Goal: Transaction & Acquisition: Purchase product/service

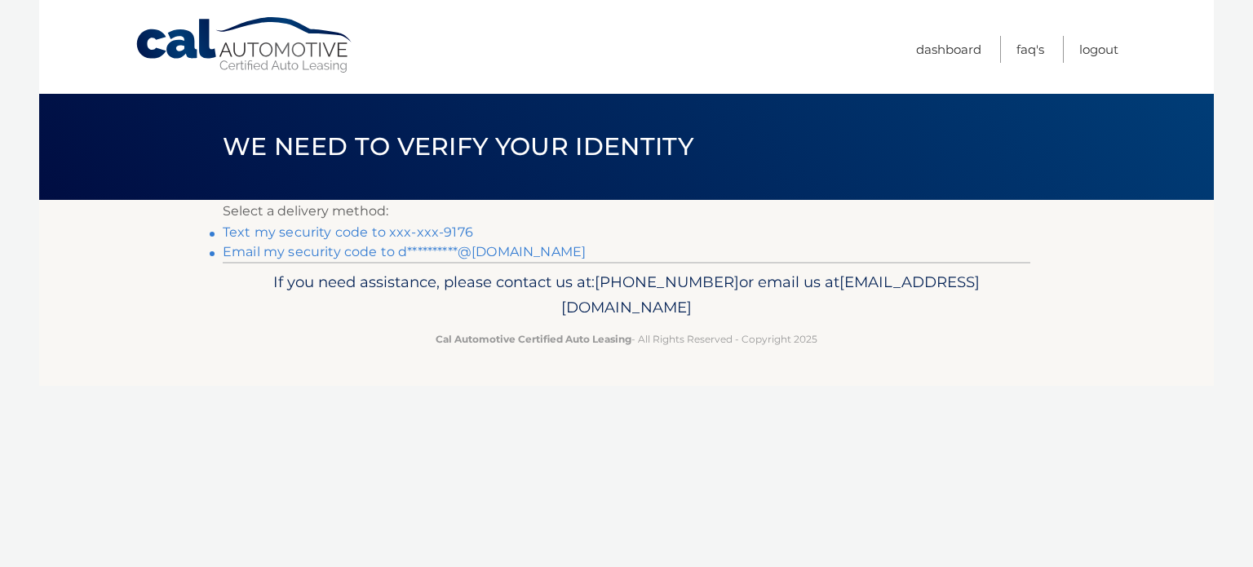
click at [260, 233] on link "Text my security code to xxx-xxx-9176" at bounding box center [348, 232] width 250 height 16
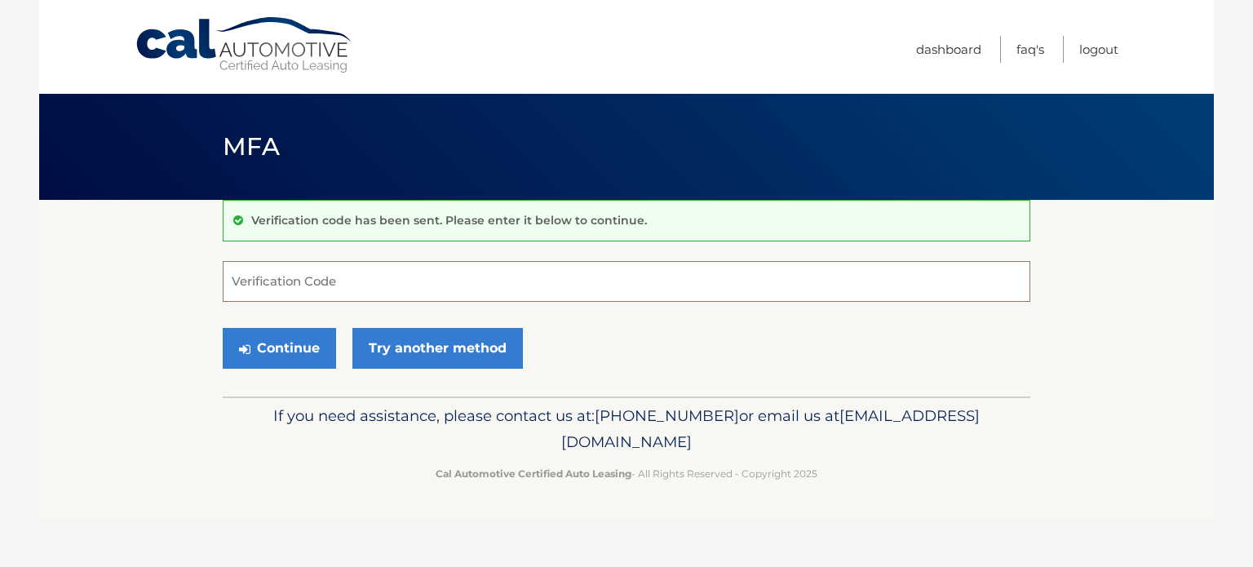
click at [255, 286] on input "Verification Code" at bounding box center [627, 281] width 808 height 41
type input "768374"
click at [259, 352] on button "Continue" at bounding box center [279, 348] width 113 height 41
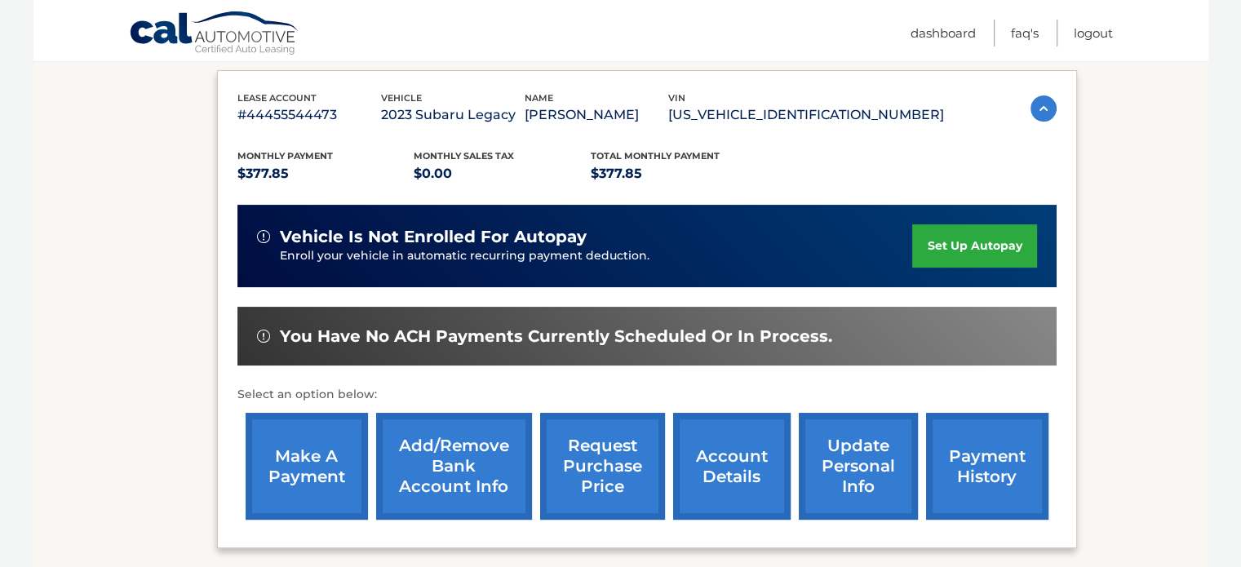
scroll to position [269, 0]
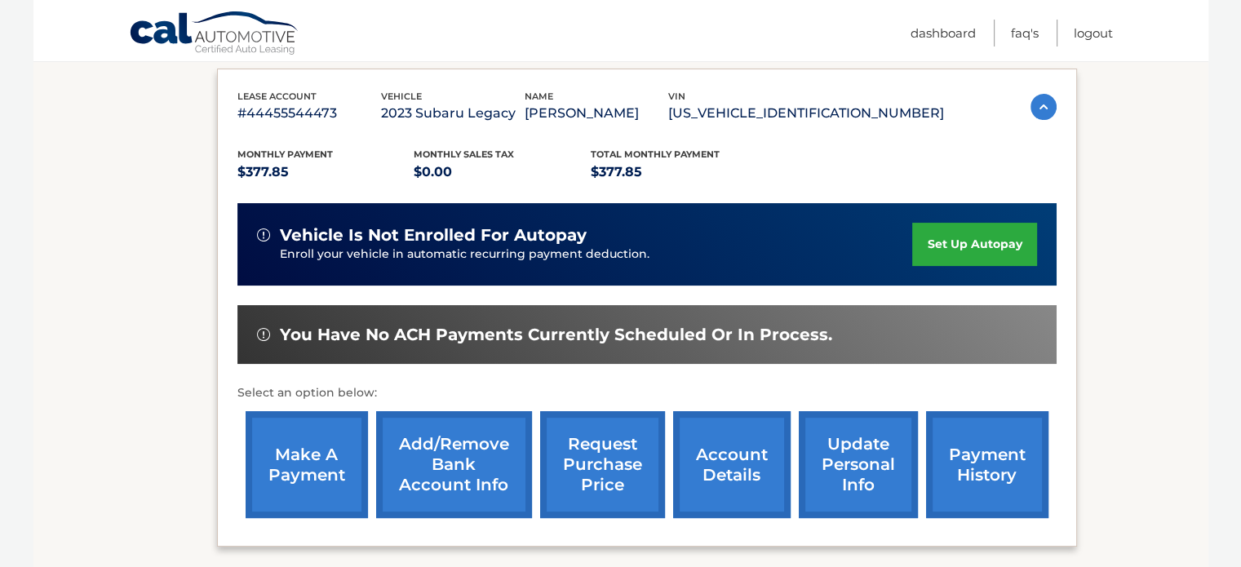
click at [284, 442] on link "make a payment" at bounding box center [307, 464] width 122 height 107
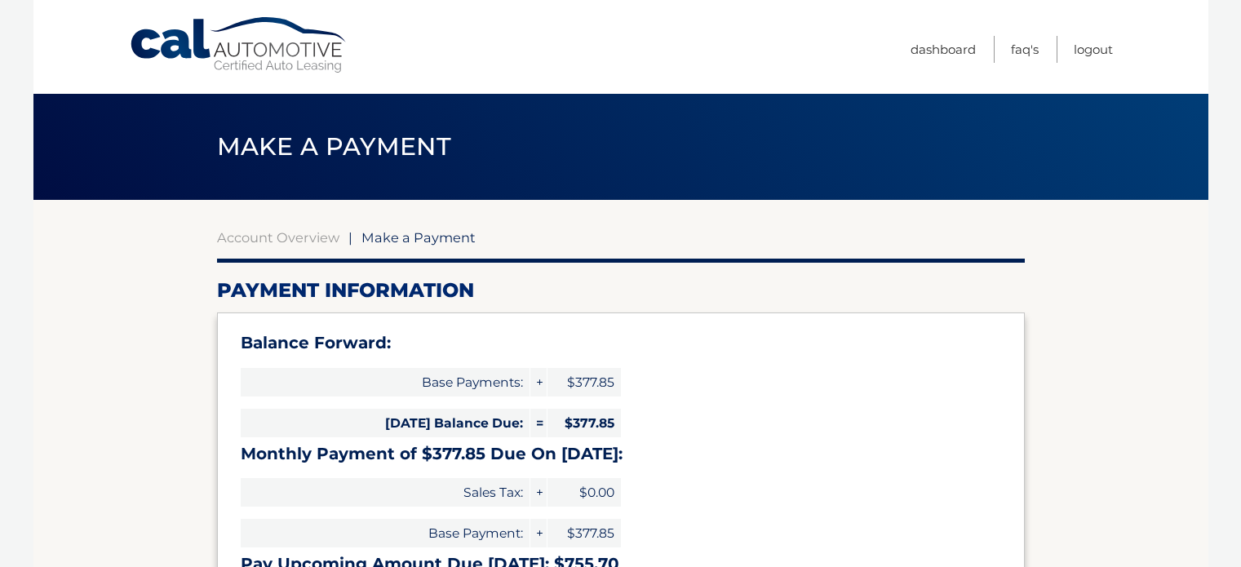
select select "YWE2Y2RhNWItM2NlNC00NzRiLWE2YzAtNzcyZGU3ZTE2N2Nk"
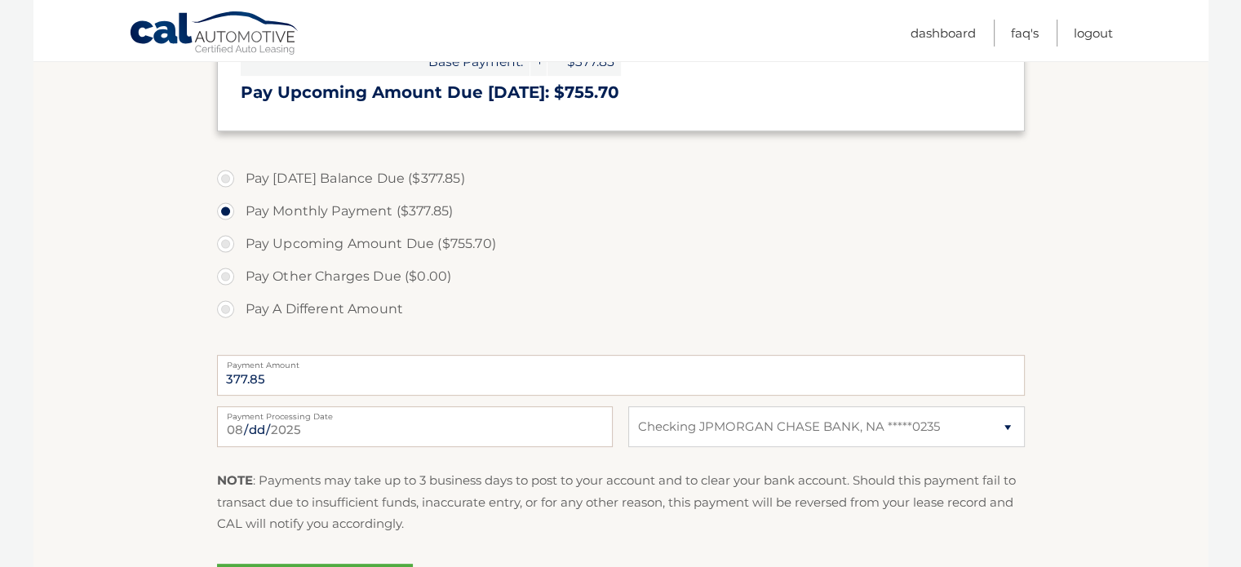
scroll to position [473, 0]
click at [298, 432] on input "2025-08-24" at bounding box center [415, 425] width 396 height 41
type input "2025-08-29"
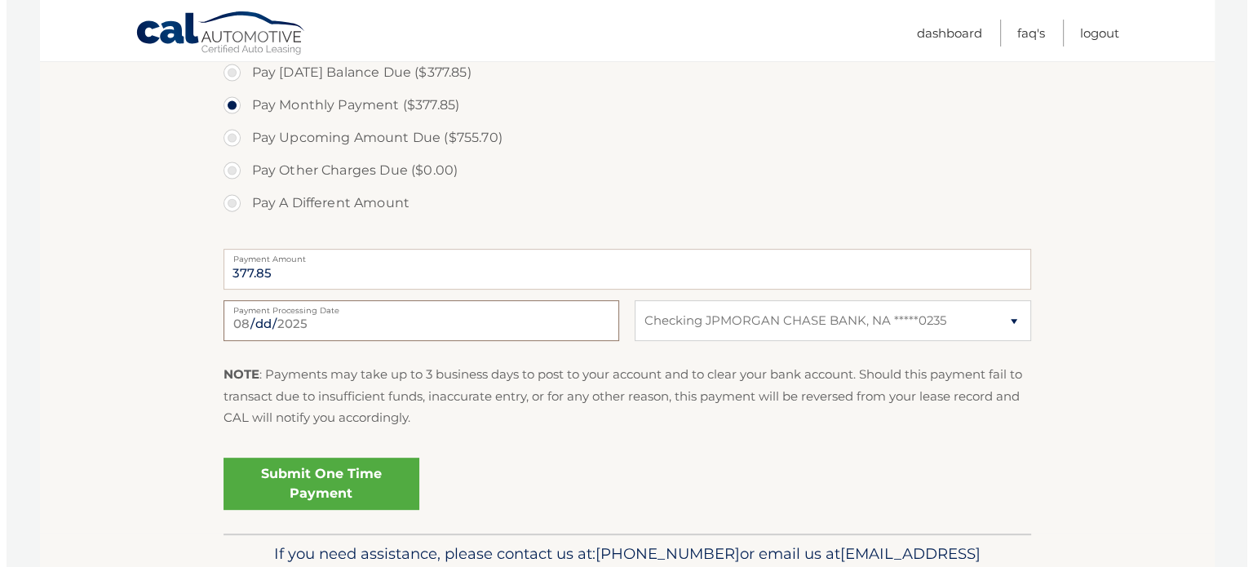
scroll to position [591, 0]
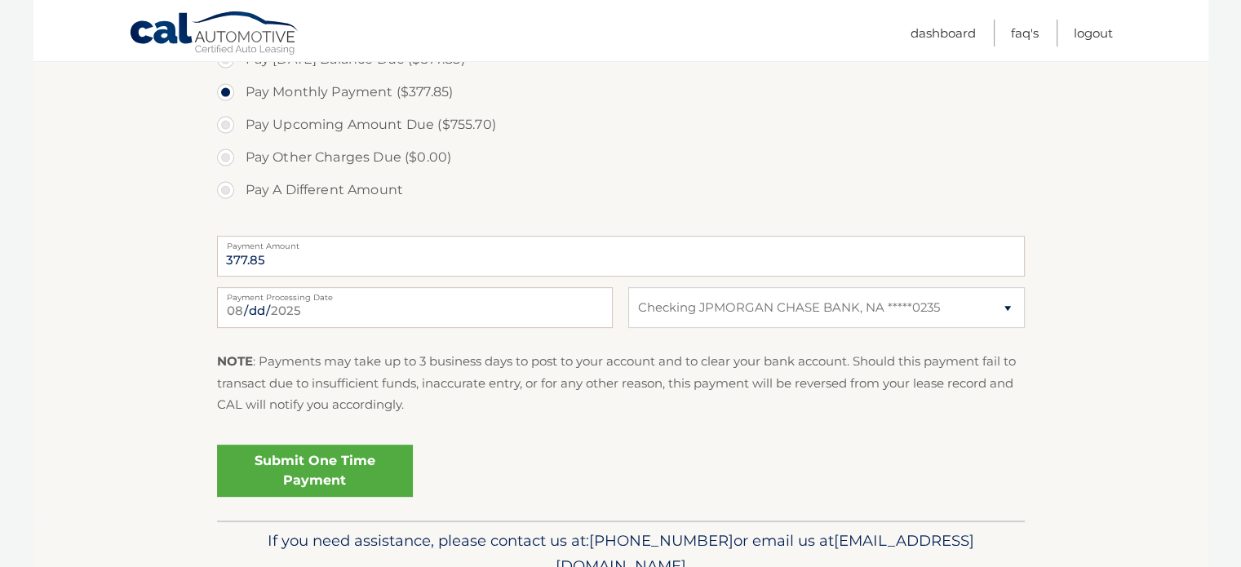
click at [264, 465] on link "Submit One Time Payment" at bounding box center [315, 471] width 196 height 52
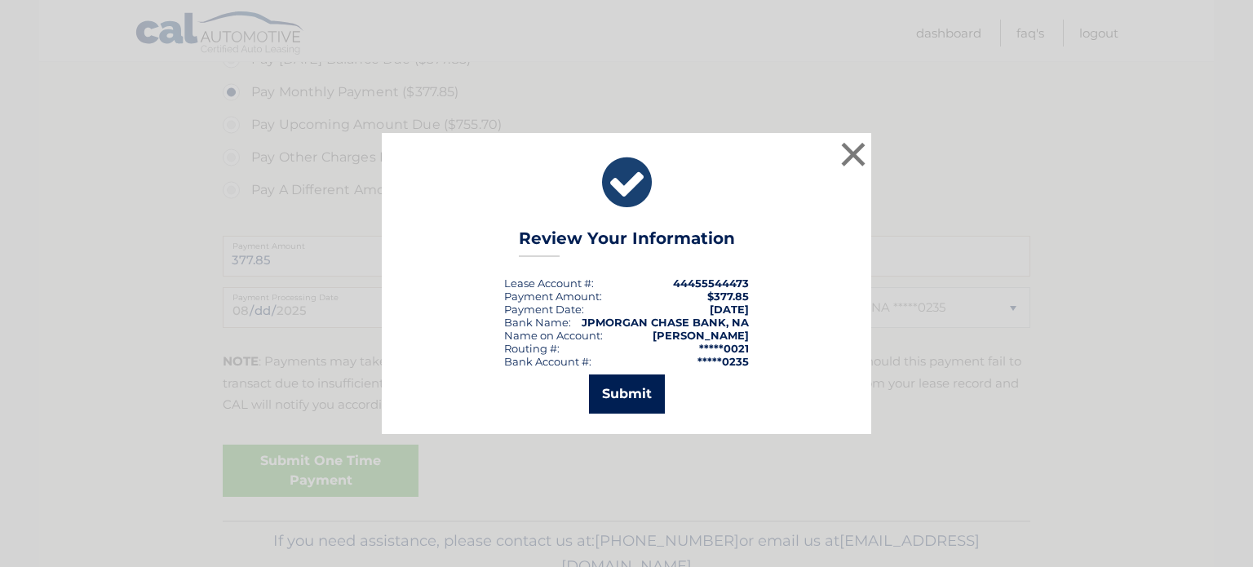
click at [619, 396] on button "Submit" at bounding box center [627, 393] width 76 height 39
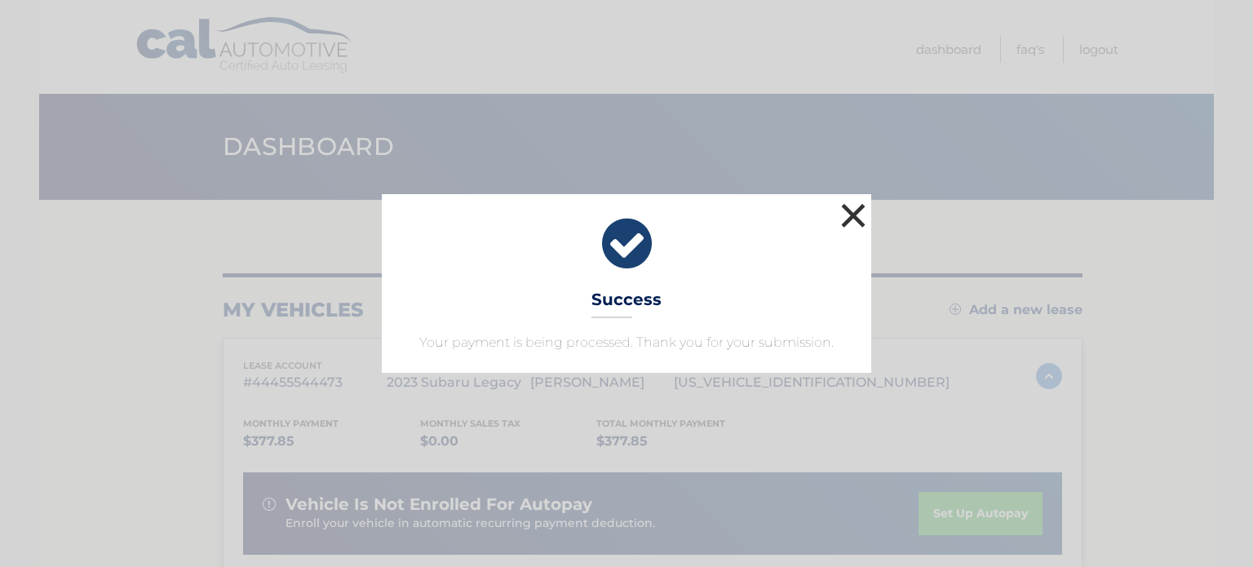
click at [852, 216] on button "×" at bounding box center [853, 215] width 33 height 33
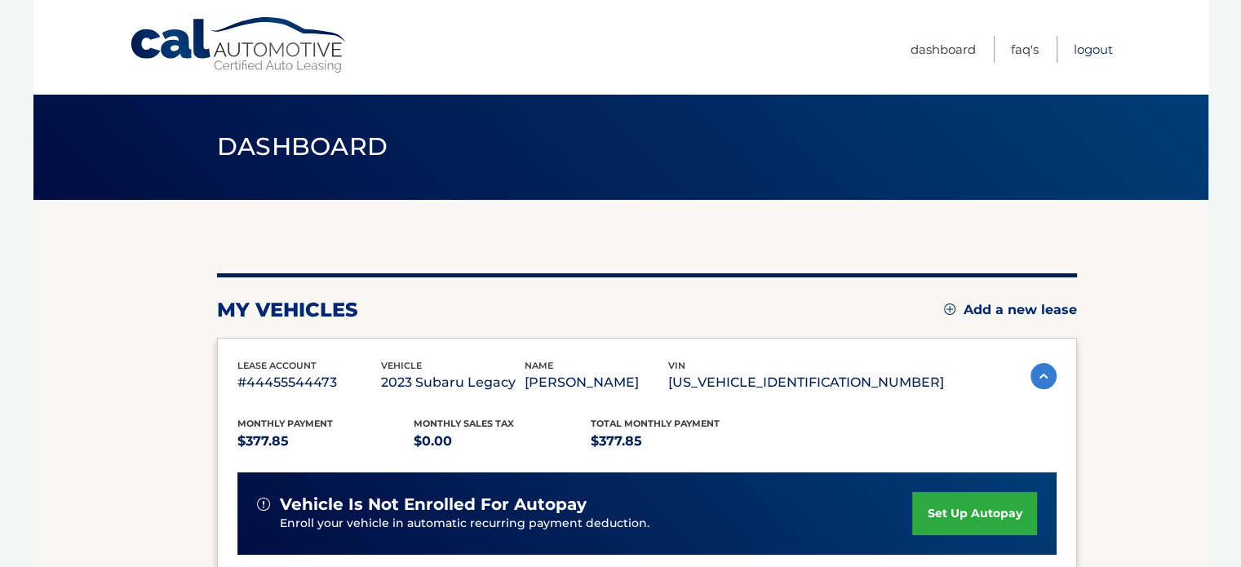
click at [1087, 49] on link "Logout" at bounding box center [1093, 49] width 39 height 27
